Goal: Find specific page/section: Find specific page/section

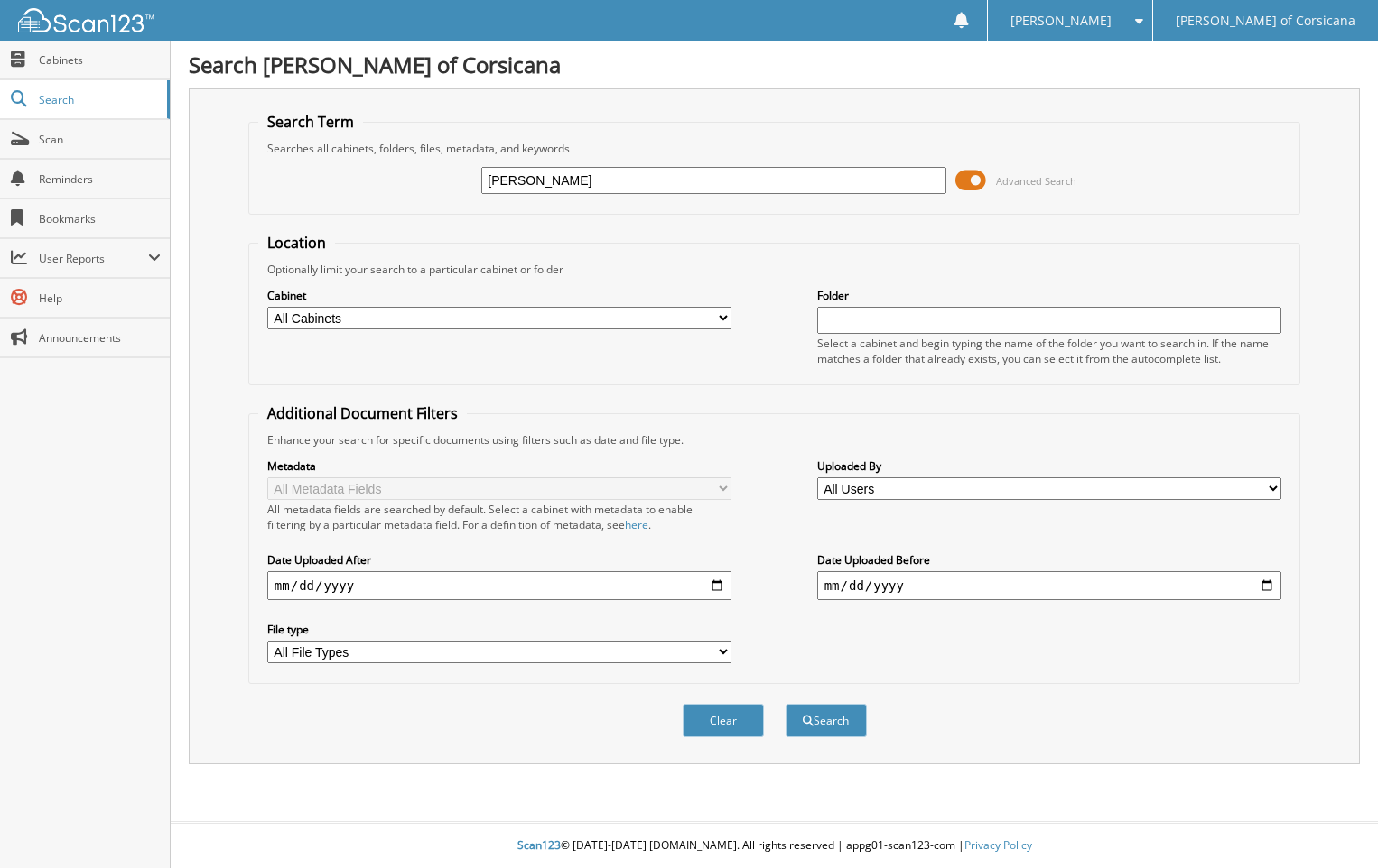
type input "[PERSON_NAME]"
click at [786, 704] on button "Search" at bounding box center [826, 721] width 81 height 34
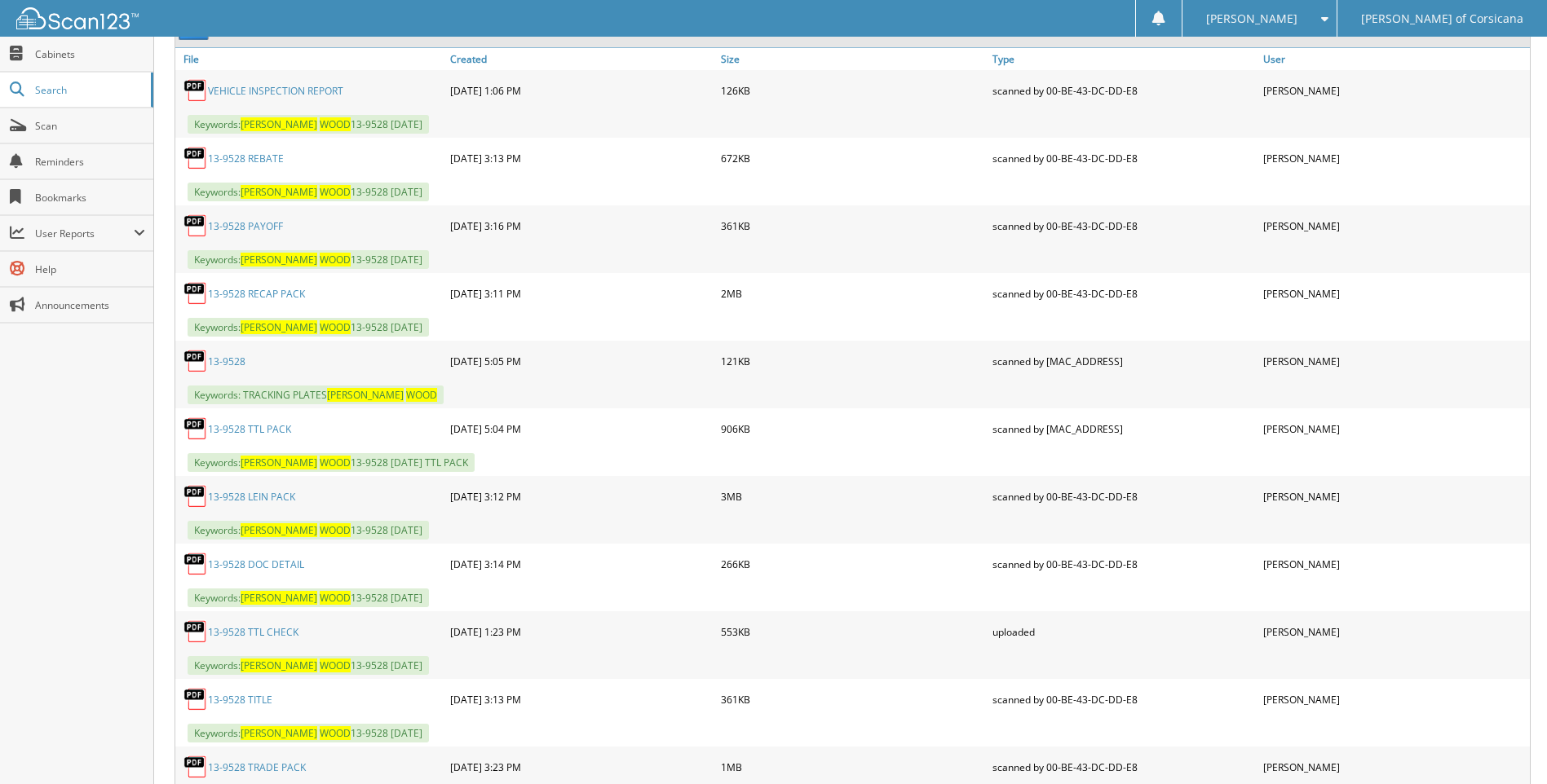
scroll to position [815, 0]
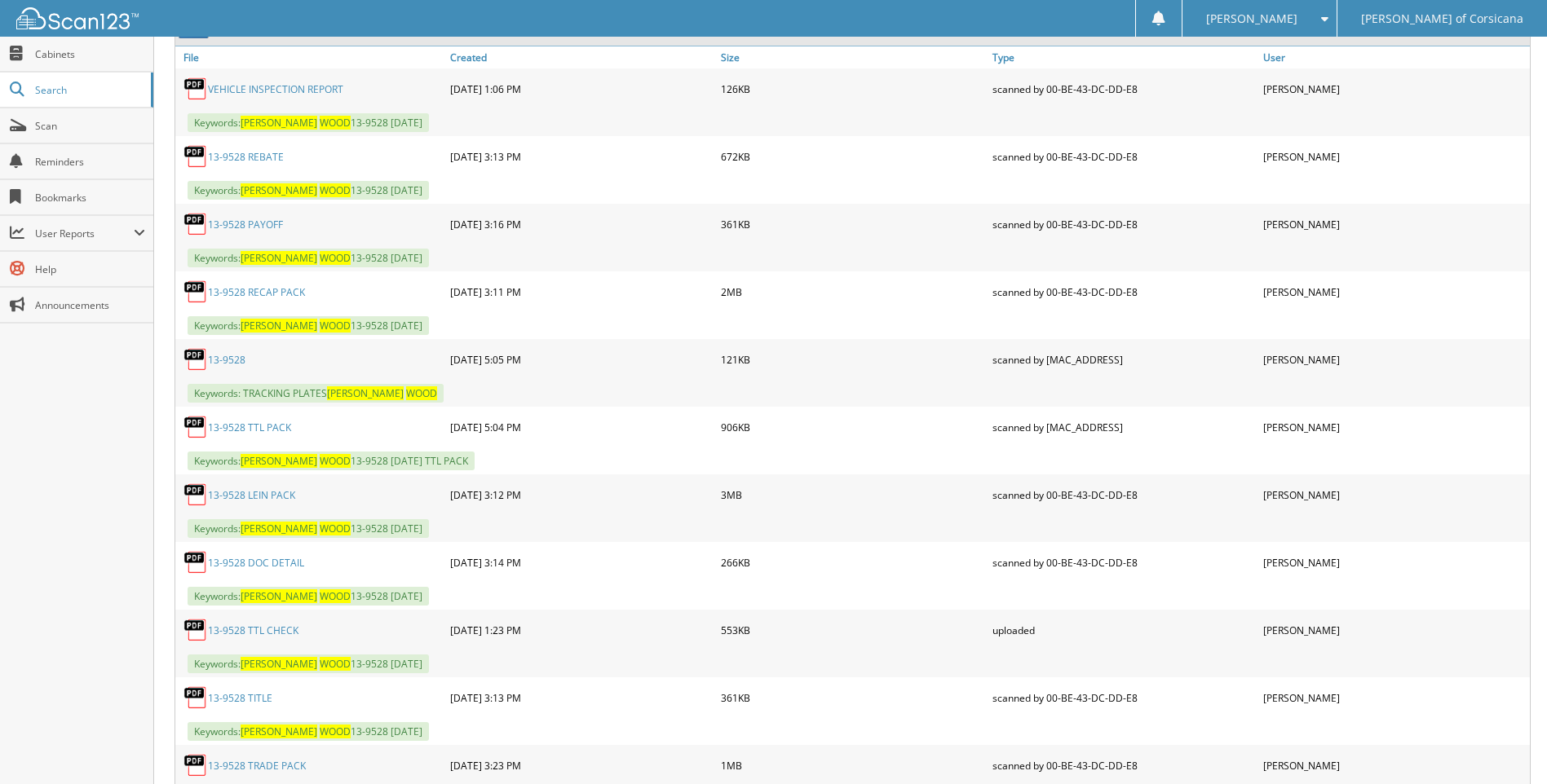
click at [254, 495] on link "13-9528 LEIN PACK" at bounding box center [251, 495] width 87 height 13
